Goal: Task Accomplishment & Management: Complete application form

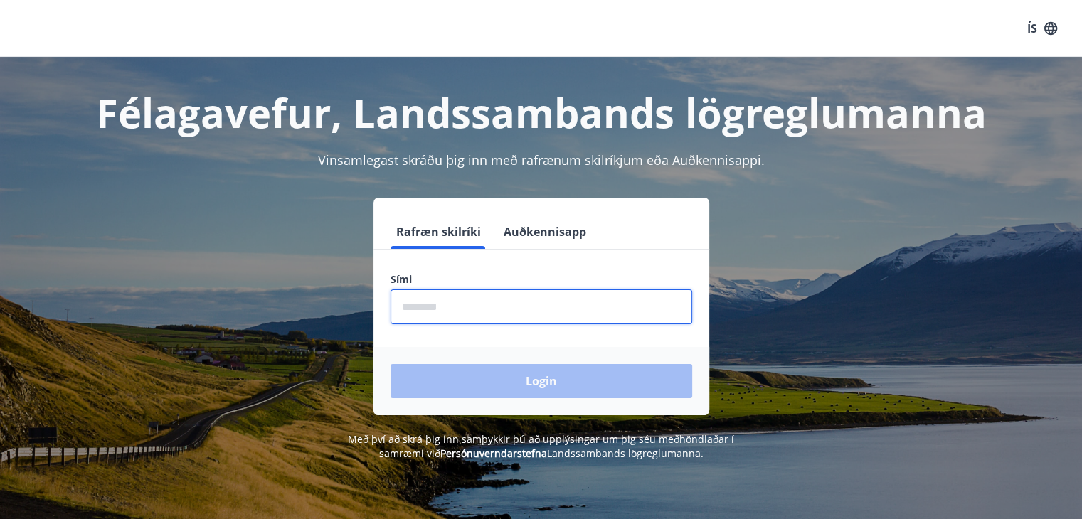
click at [407, 309] on input "phone" at bounding box center [541, 306] width 302 height 35
type input "********"
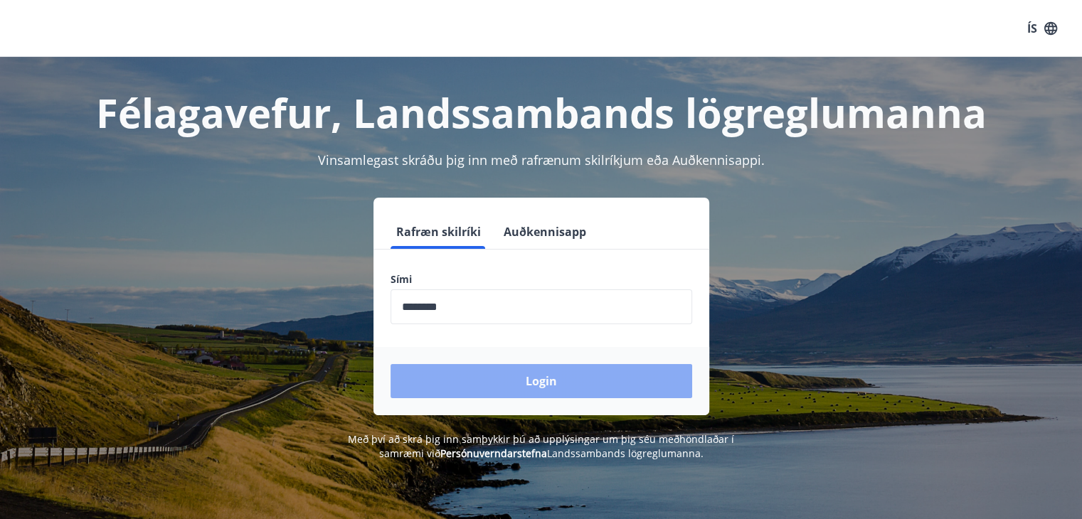
click at [548, 385] on button "Login" at bounding box center [541, 381] width 302 height 34
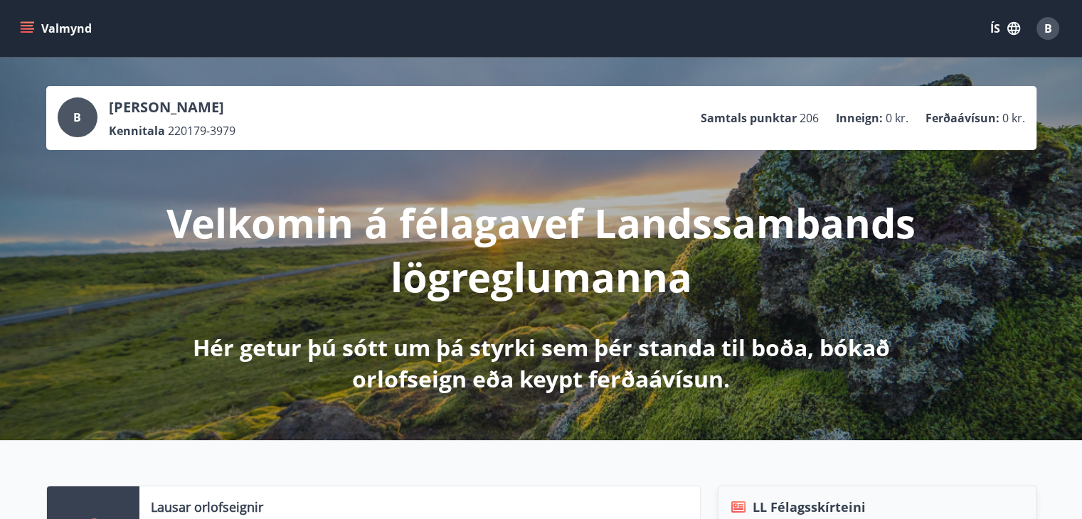
click at [30, 30] on icon "menu" at bounding box center [27, 28] width 14 height 14
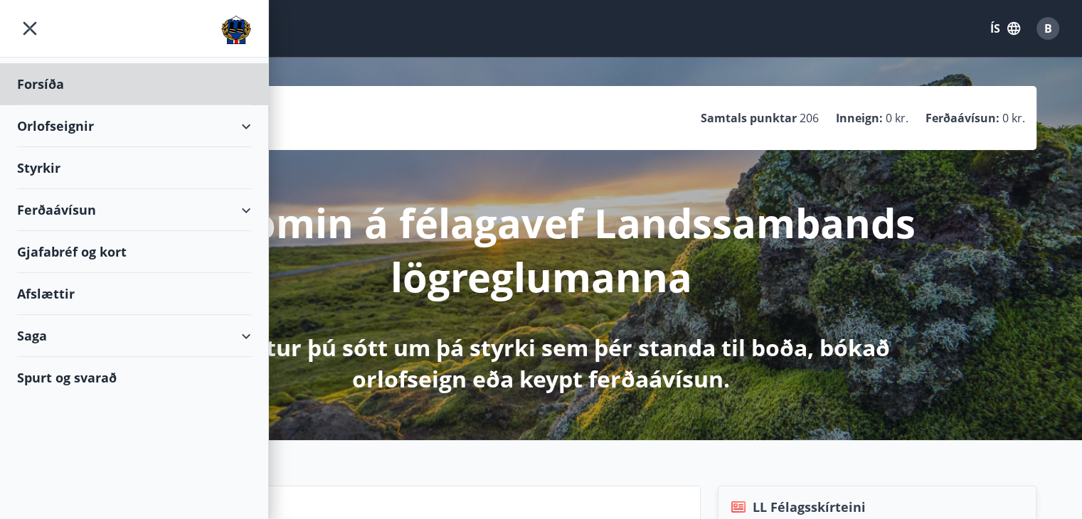
click at [35, 167] on div "Styrkir" at bounding box center [134, 168] width 234 height 42
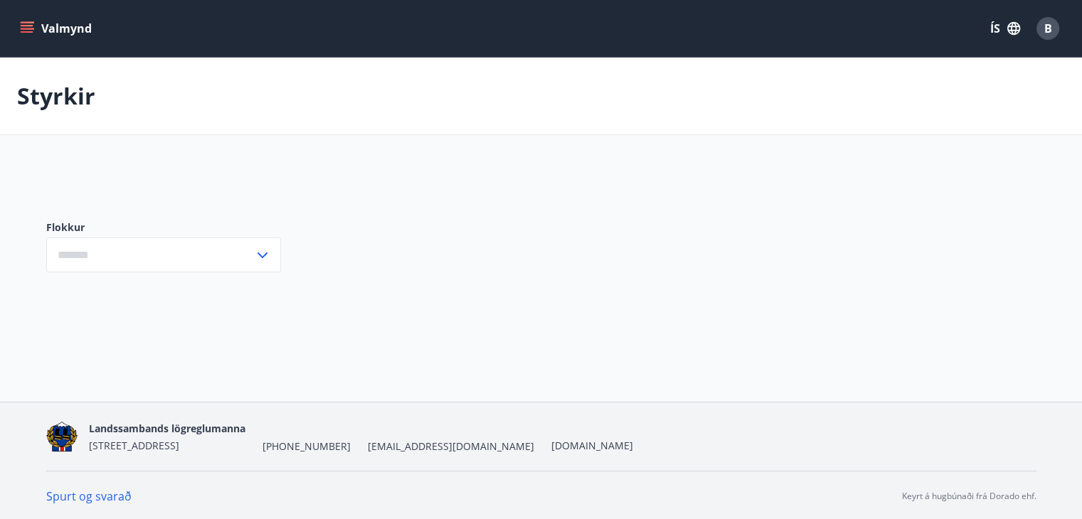
type input "***"
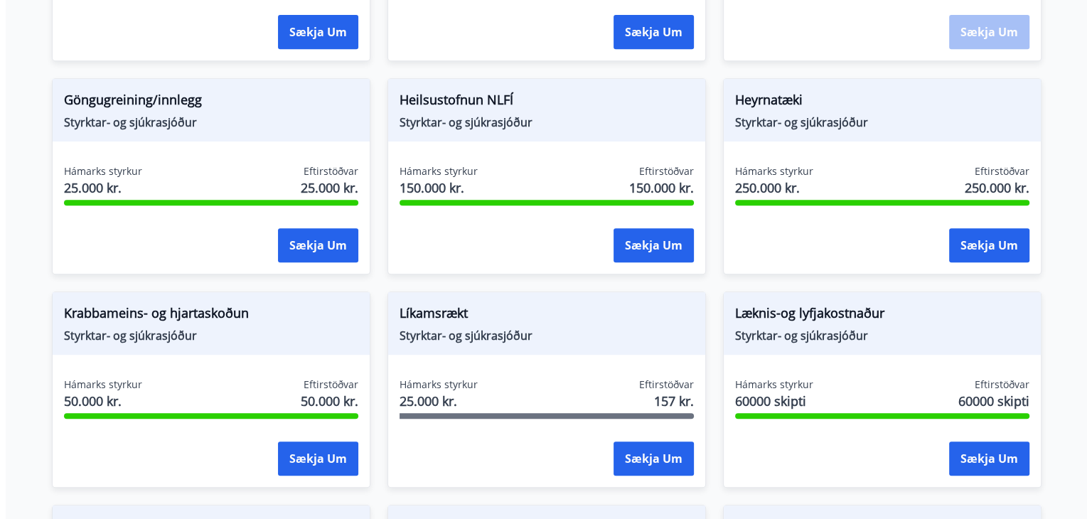
scroll to position [643, 0]
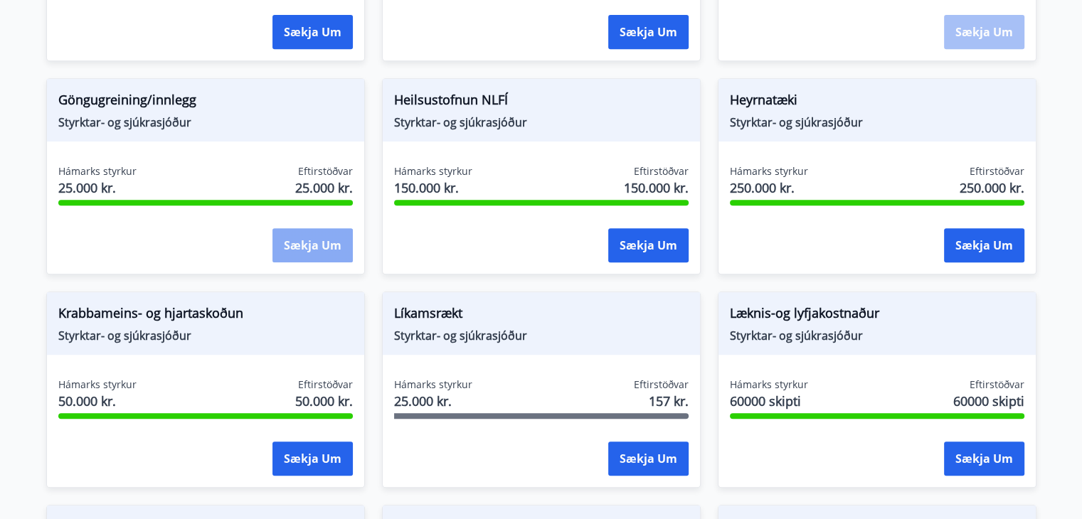
click at [317, 243] on button "Sækja um" at bounding box center [312, 245] width 80 height 34
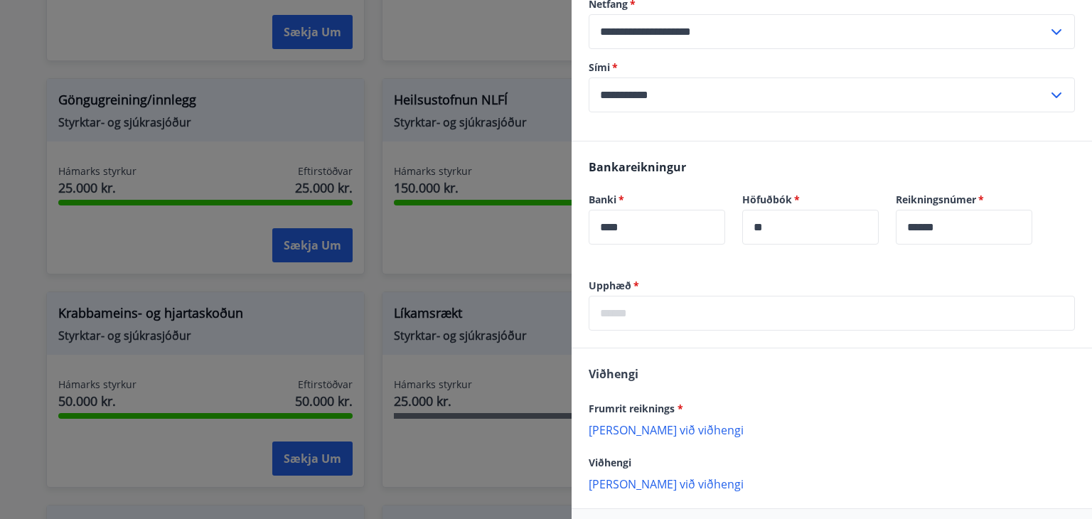
scroll to position [233, 0]
click at [763, 311] on input "text" at bounding box center [832, 312] width 486 height 35
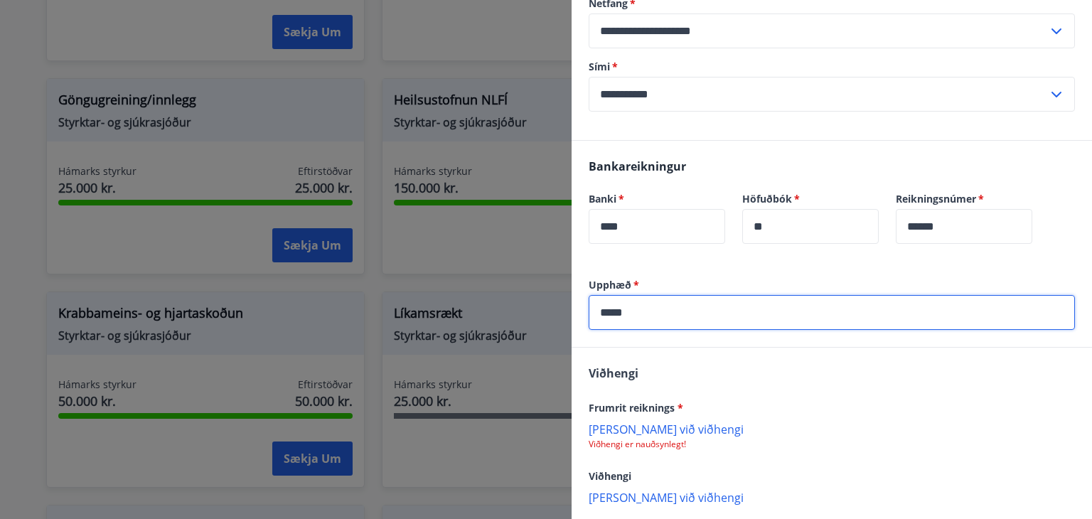
scroll to position [306, 0]
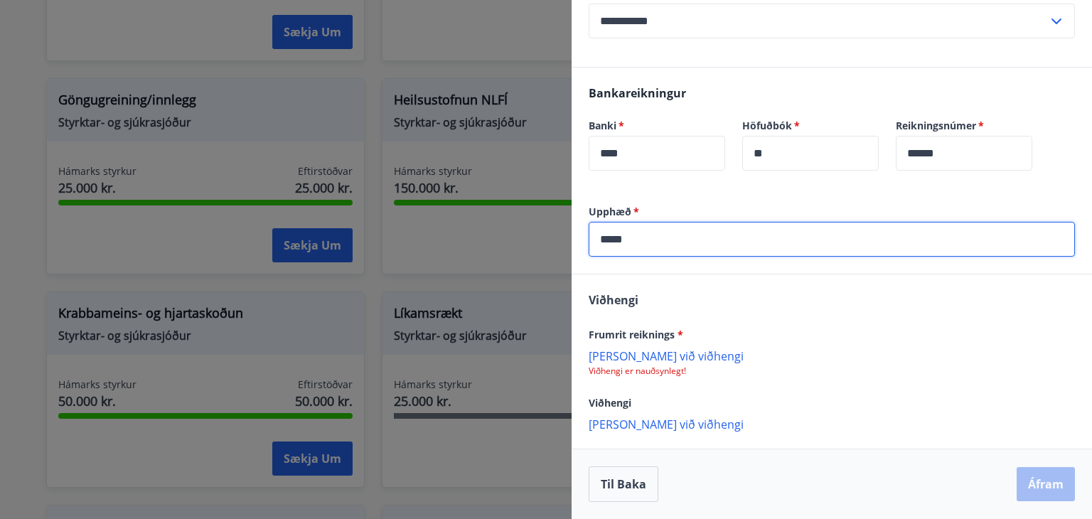
type input "*****"
click at [669, 356] on p "Bæta við viðhengi" at bounding box center [832, 355] width 486 height 14
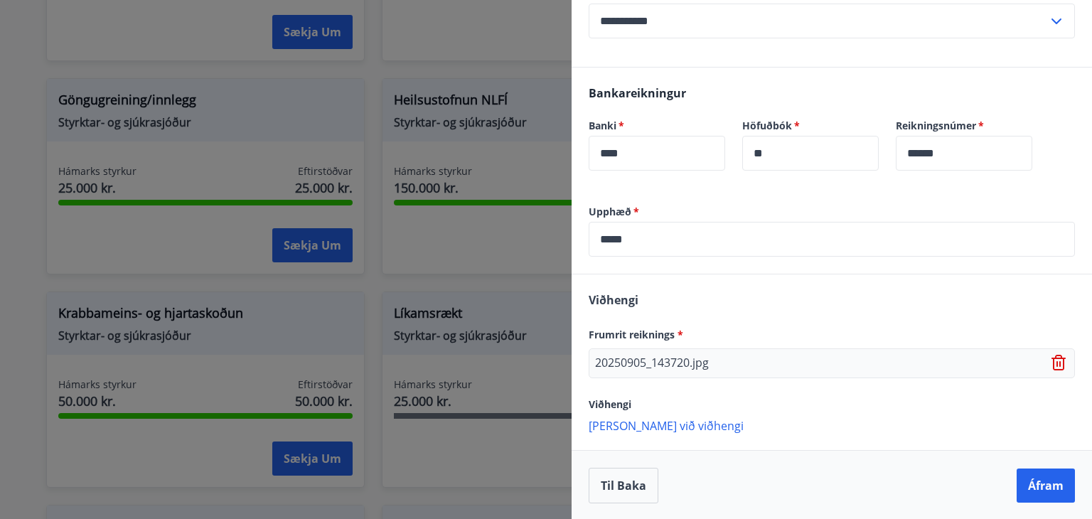
scroll to position [307, 0]
click at [1033, 481] on button "Áfram" at bounding box center [1046, 485] width 58 height 34
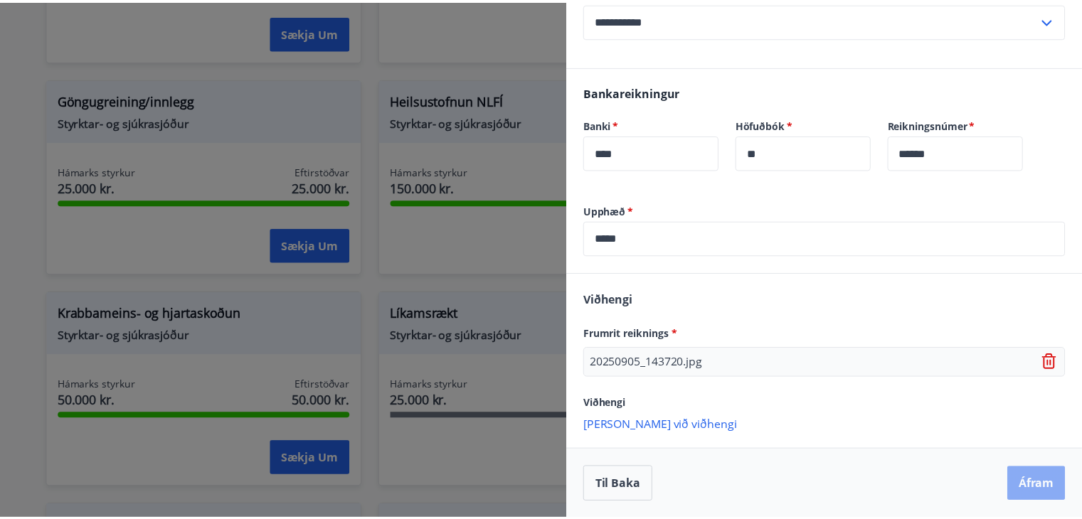
scroll to position [0, 0]
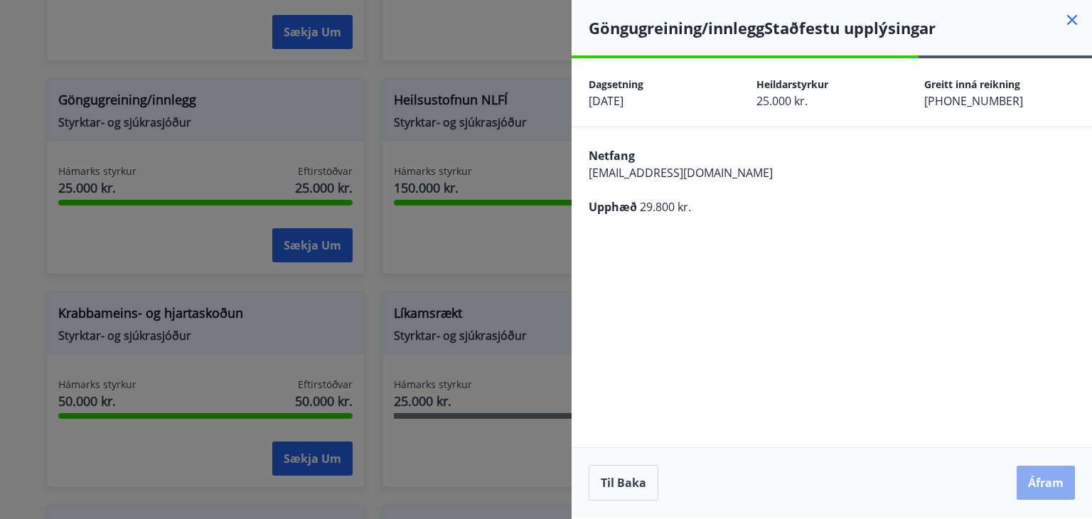
click at [1050, 484] on button "Áfram" at bounding box center [1046, 483] width 58 height 34
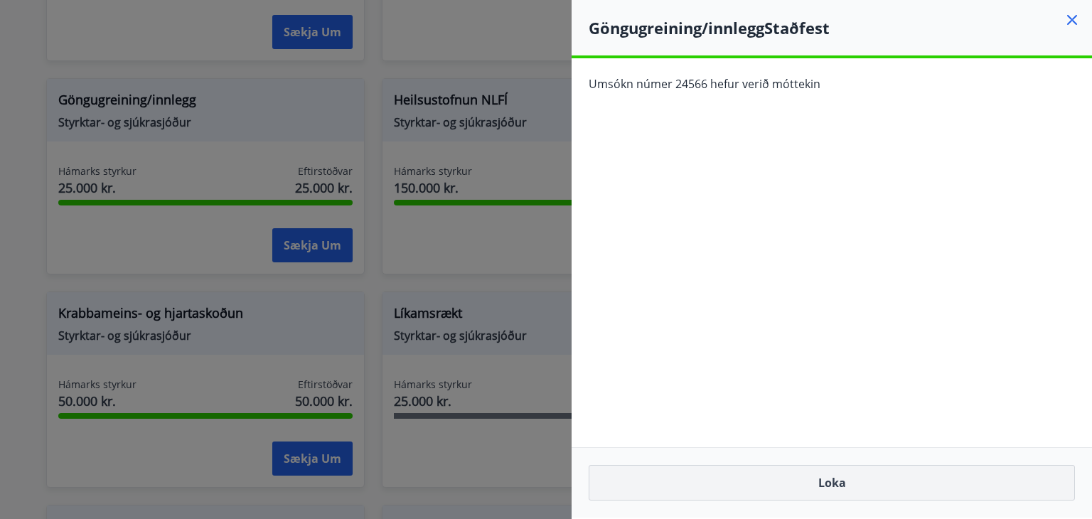
click at [846, 485] on button "Loka" at bounding box center [832, 483] width 486 height 36
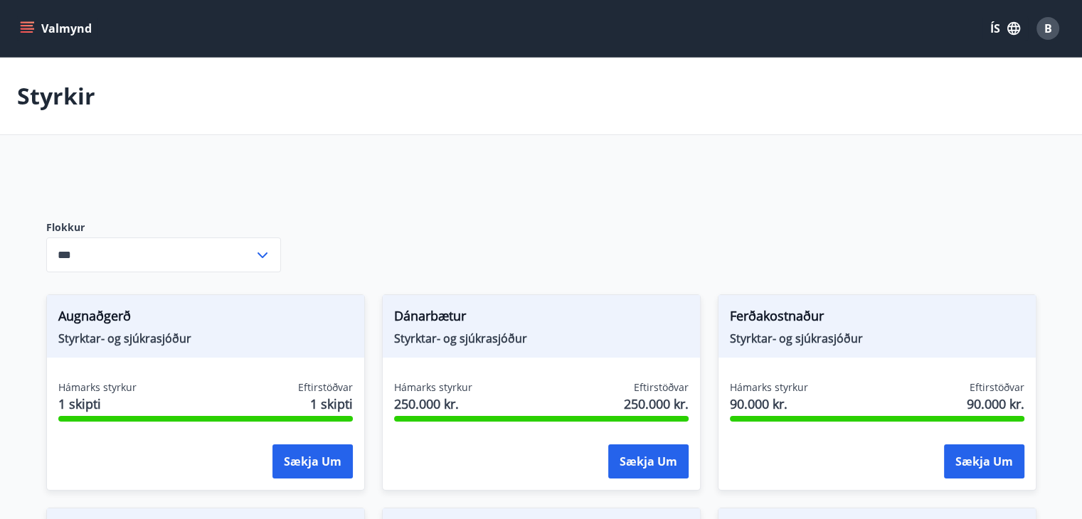
click at [1055, 30] on div "B" at bounding box center [1047, 28] width 23 height 23
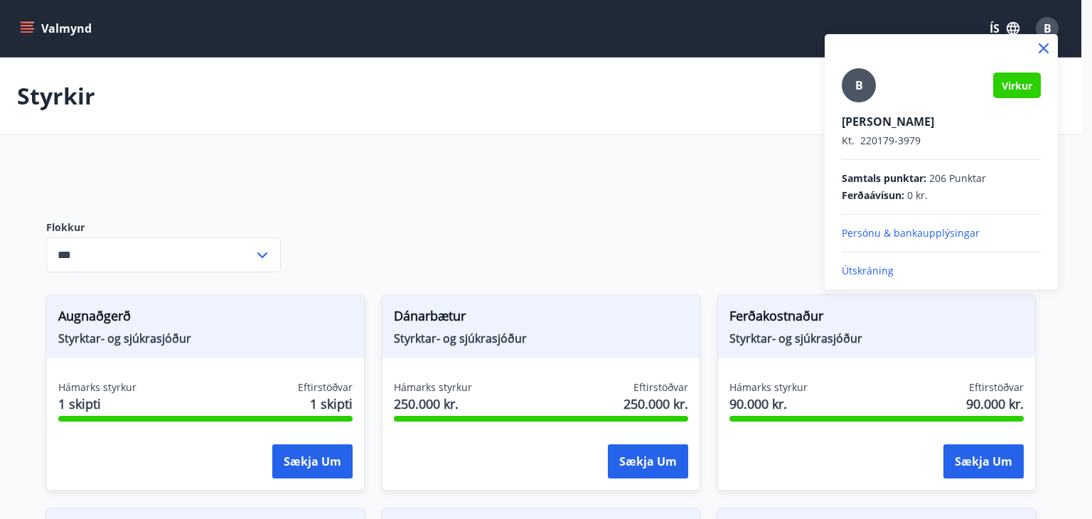
click at [868, 268] on p "Útskráning" at bounding box center [941, 271] width 199 height 14
